Goal: Find specific page/section: Locate a particular part of the current website

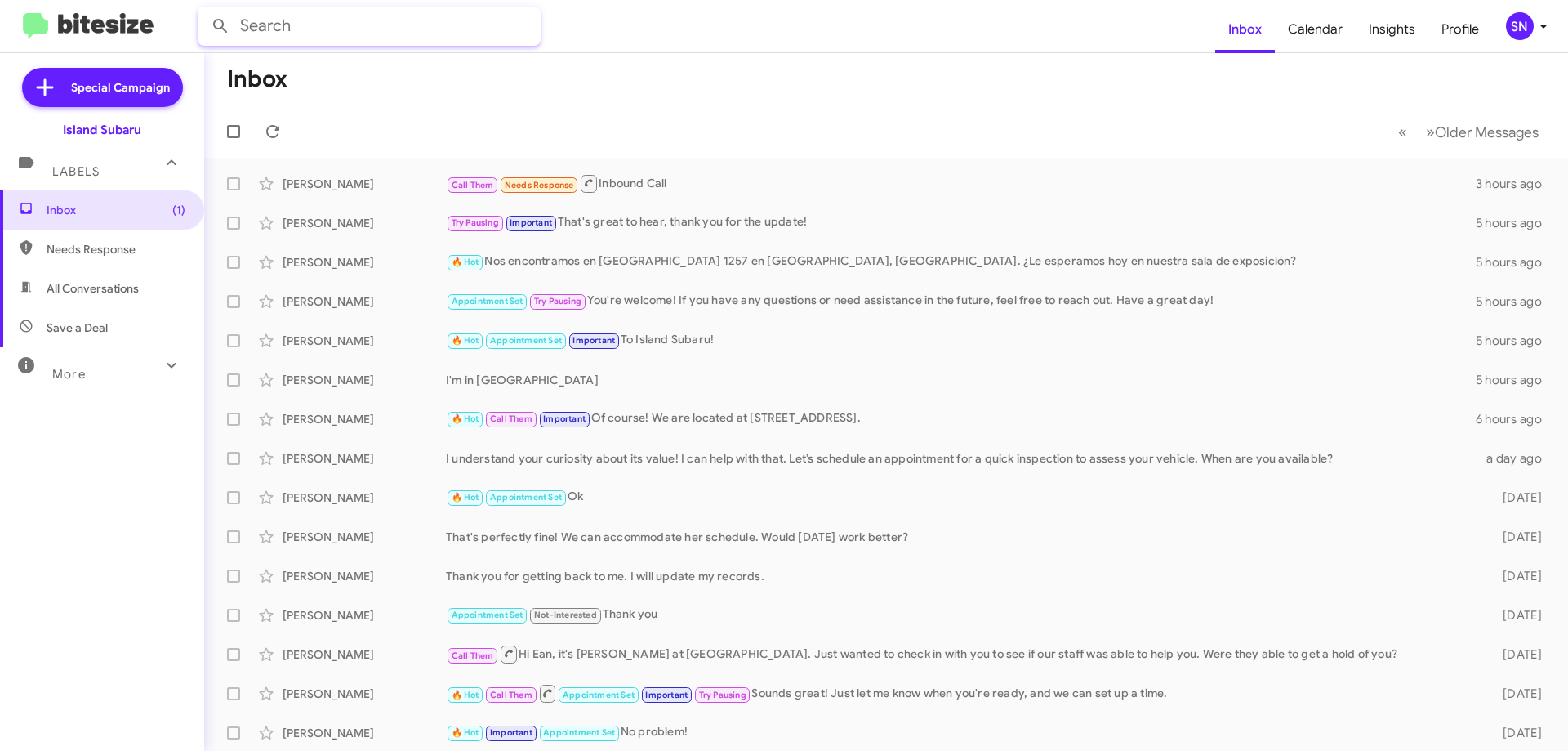
click at [320, 31] on input "text" at bounding box center [368, 26] width 343 height 39
type input "[PERSON_NAME]"
click at [204, 10] on button at bounding box center [220, 26] width 33 height 33
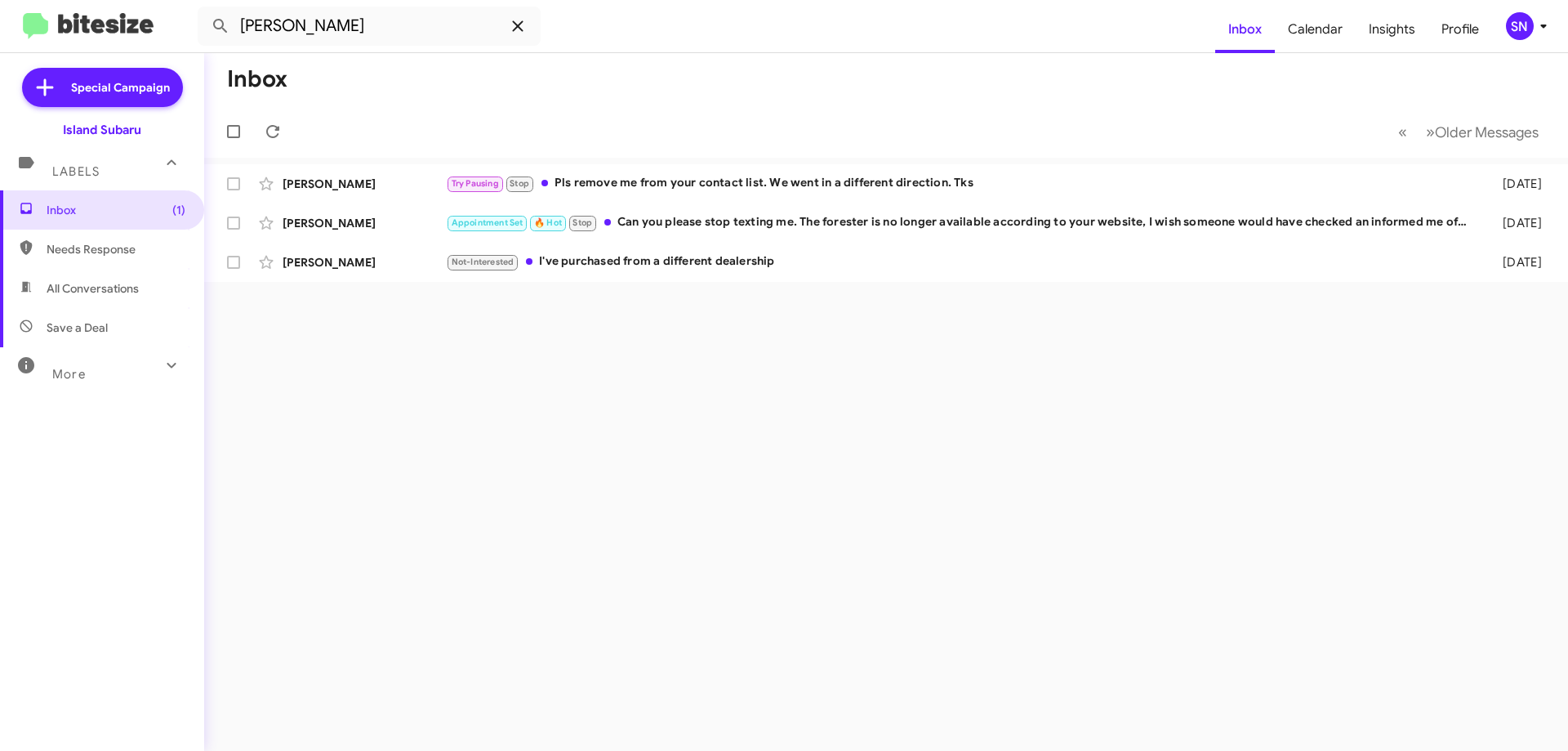
click at [512, 31] on icon at bounding box center [518, 26] width 20 height 20
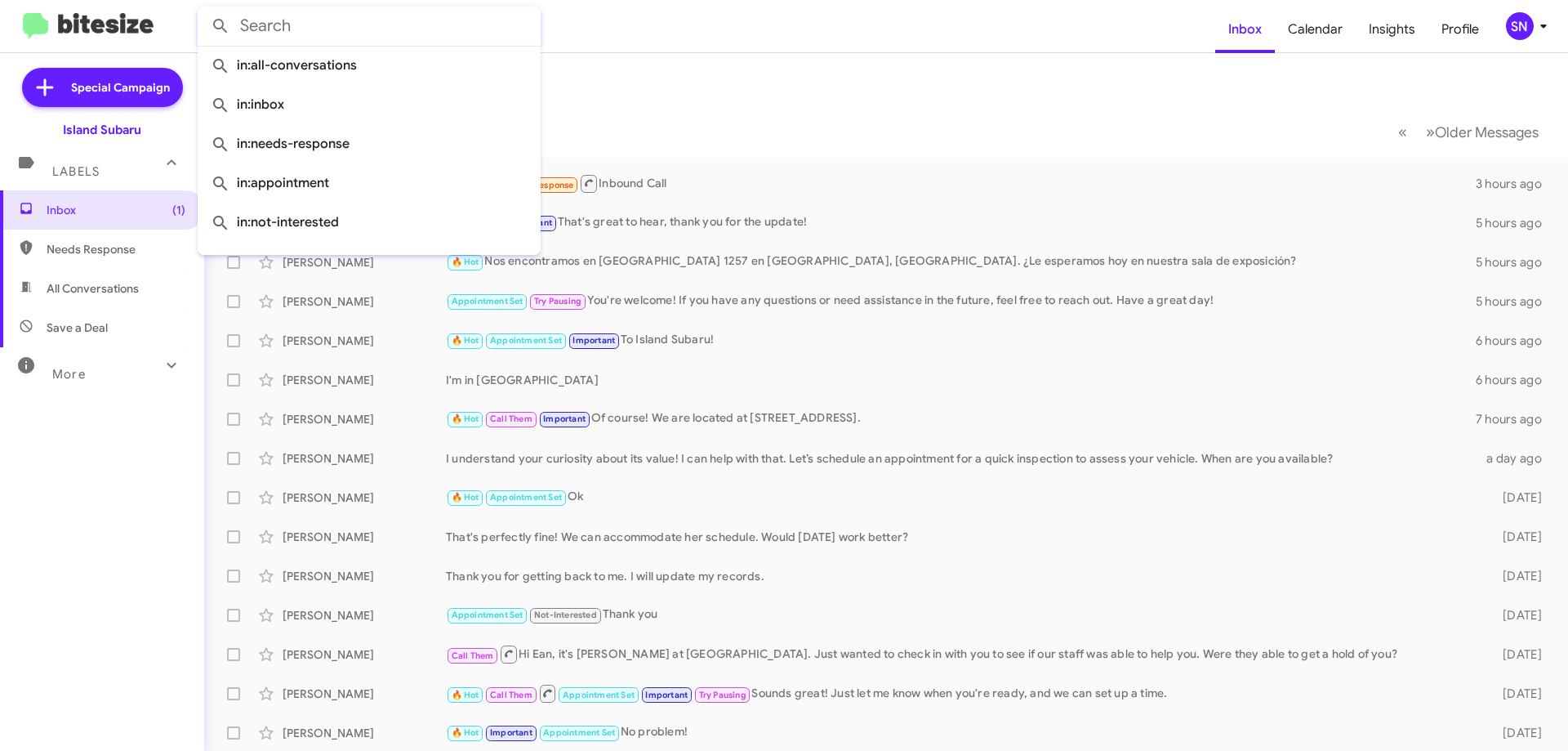
paste input "[PHONE_NUMBER]"
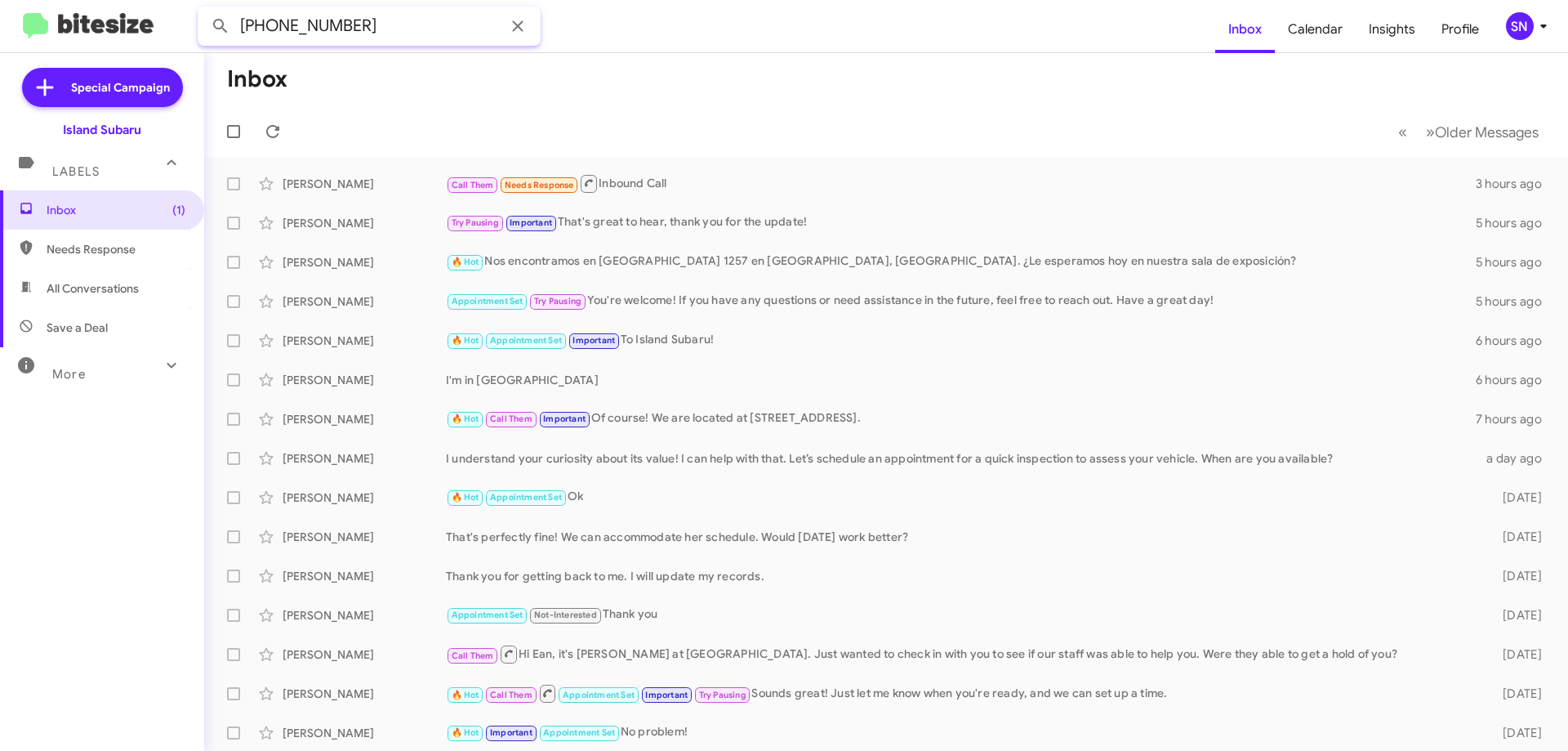
click at [312, 25] on input "[PHONE_NUMBER]" at bounding box center [368, 26] width 343 height 39
click at [204, 10] on button at bounding box center [220, 26] width 33 height 33
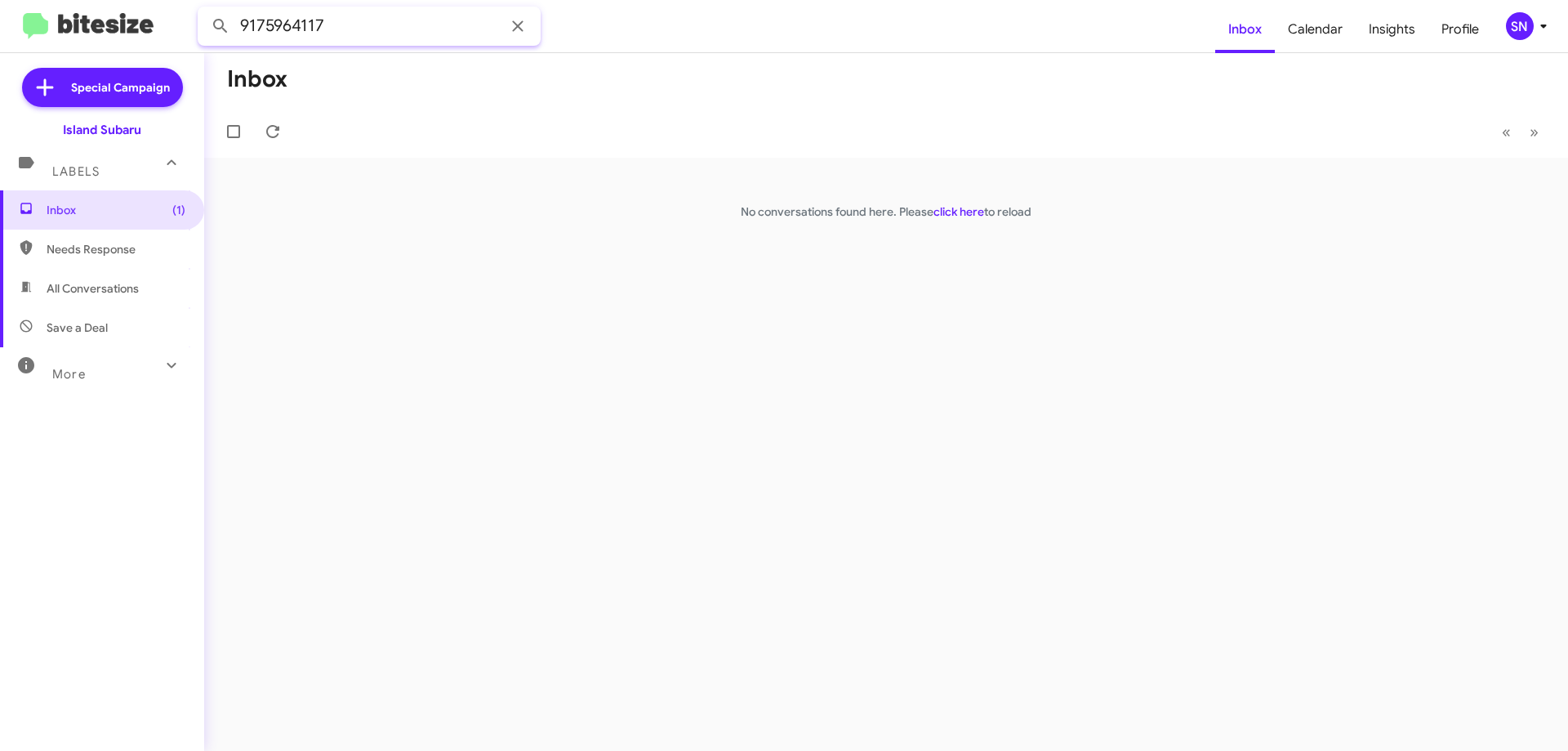
type input "9175964117"
click at [204, 10] on button at bounding box center [220, 26] width 33 height 33
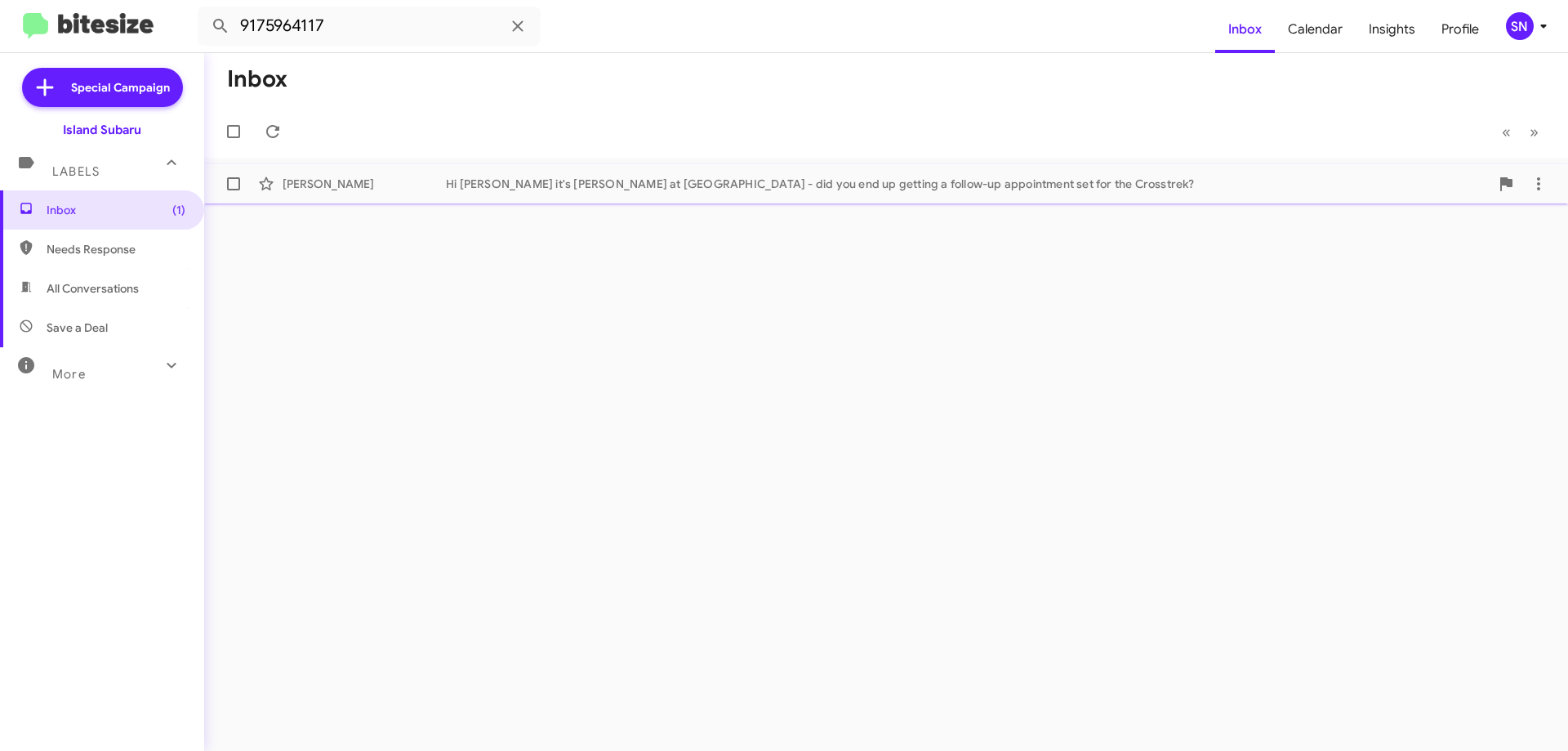
click at [476, 174] on div "[PERSON_NAME] Hi [PERSON_NAME] it's [PERSON_NAME] at Island Subaru - did you en…" at bounding box center [886, 184] width 1338 height 33
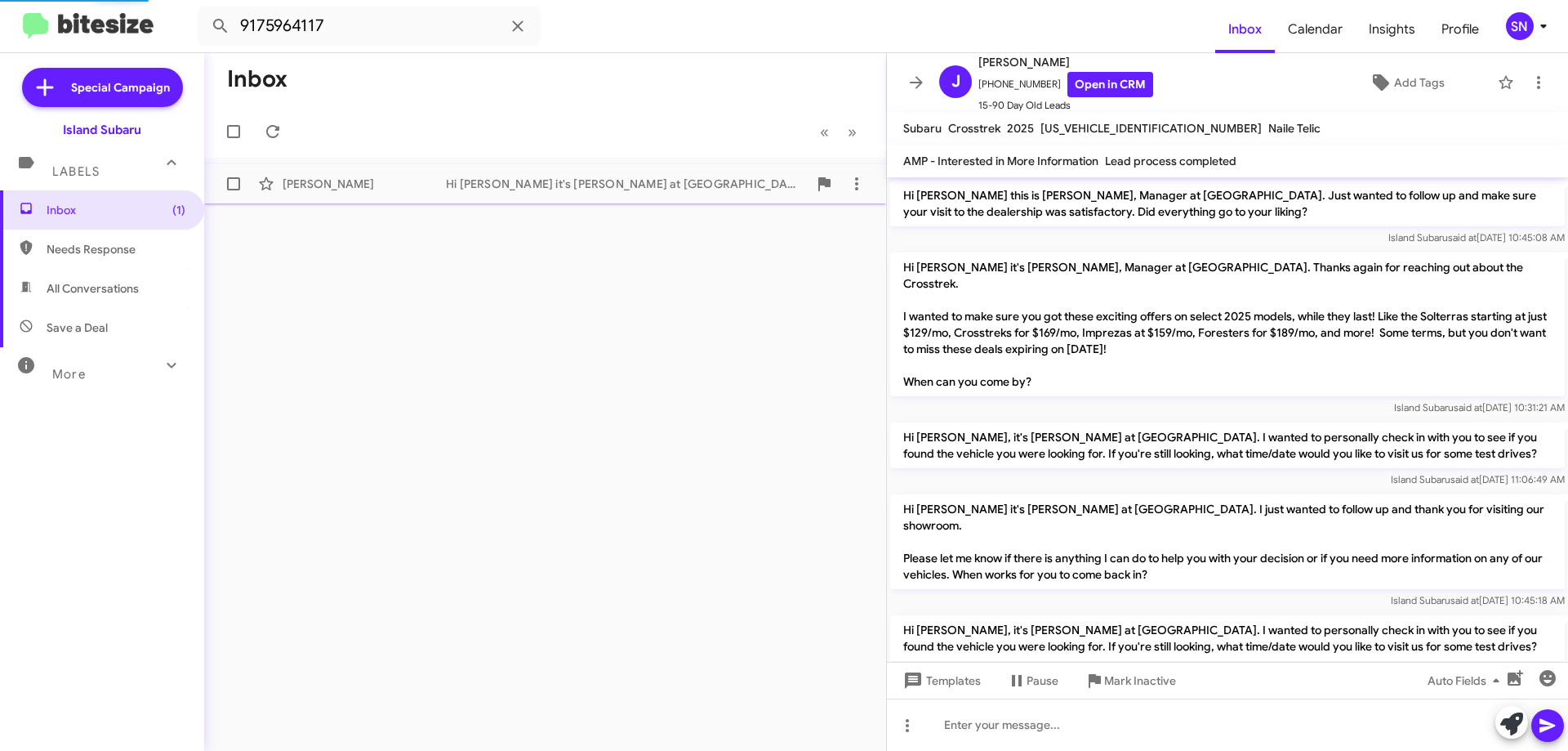
scroll to position [373, 0]
